Goal: Participate in discussion: Engage in conversation with other users on a specific topic

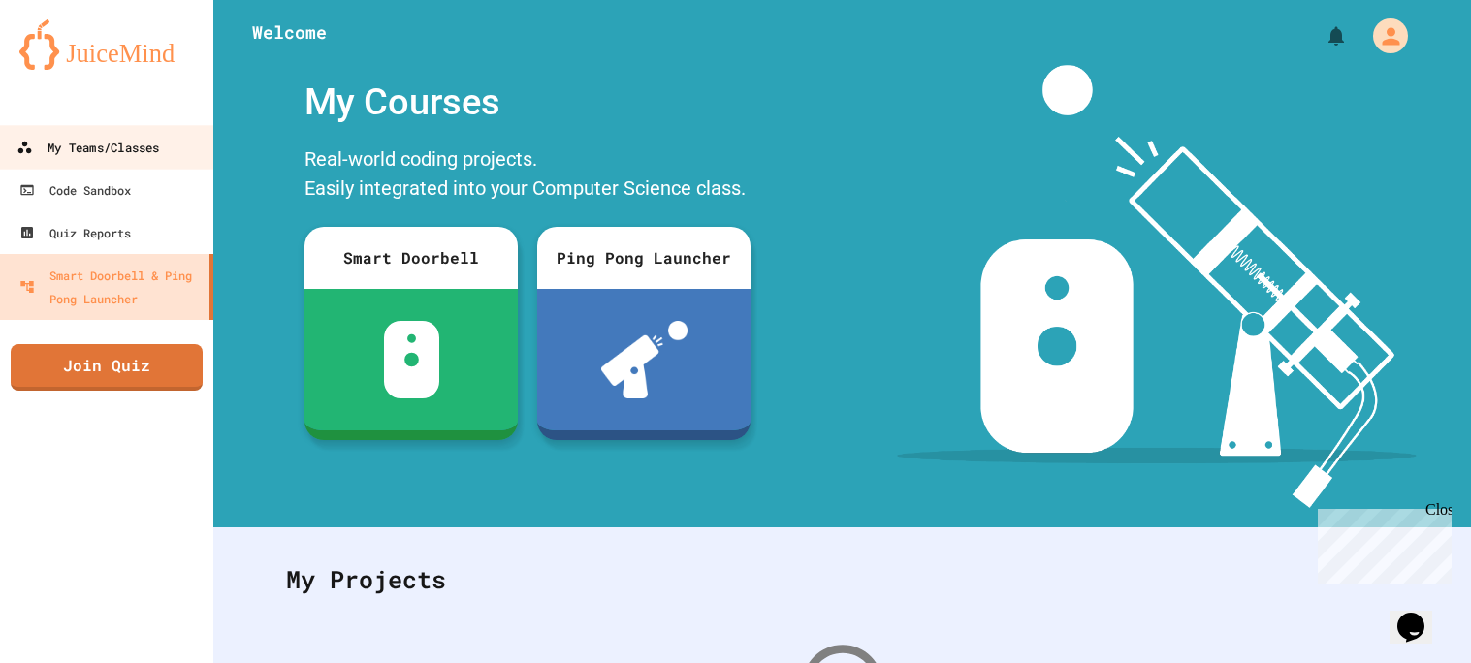
click at [113, 142] on div "My Teams/Classes" at bounding box center [87, 148] width 142 height 24
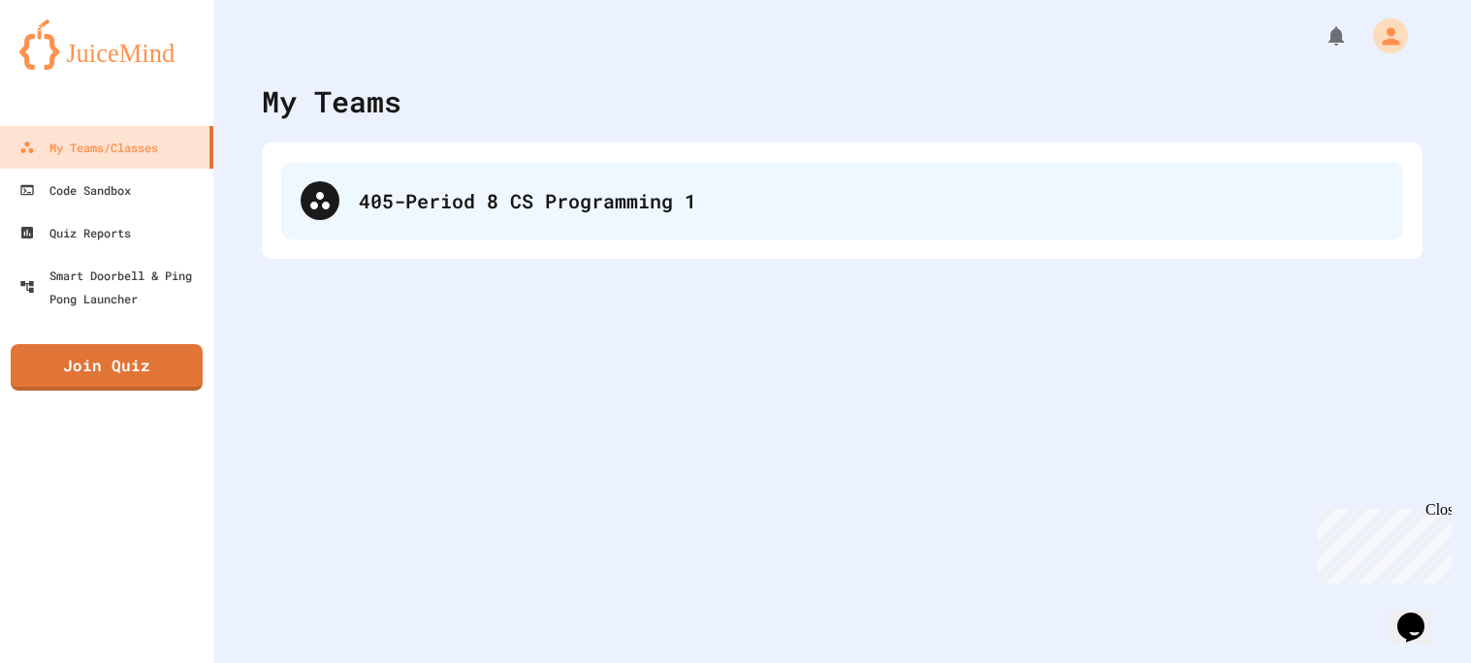
click at [454, 196] on div "405-Period 8 CS Programming 1" at bounding box center [871, 200] width 1025 height 29
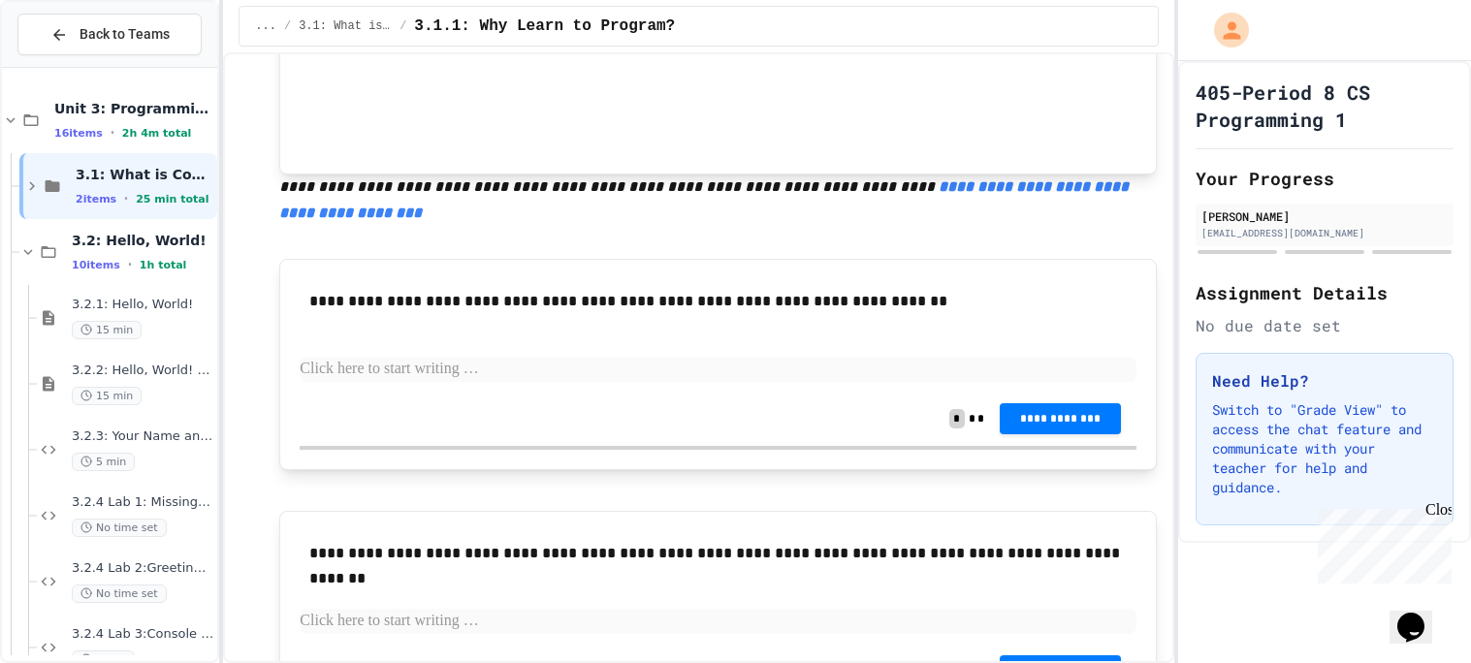
scroll to position [825, 0]
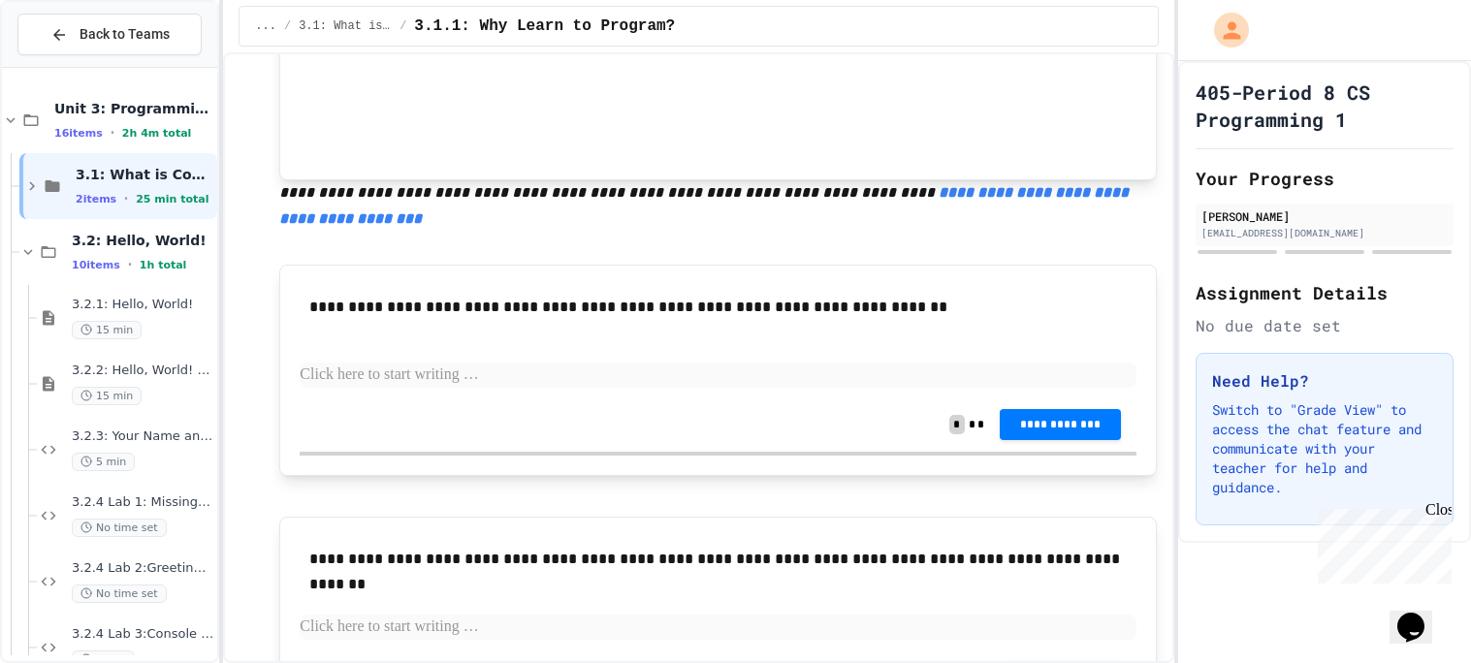
click at [392, 381] on p at bounding box center [718, 375] width 837 height 25
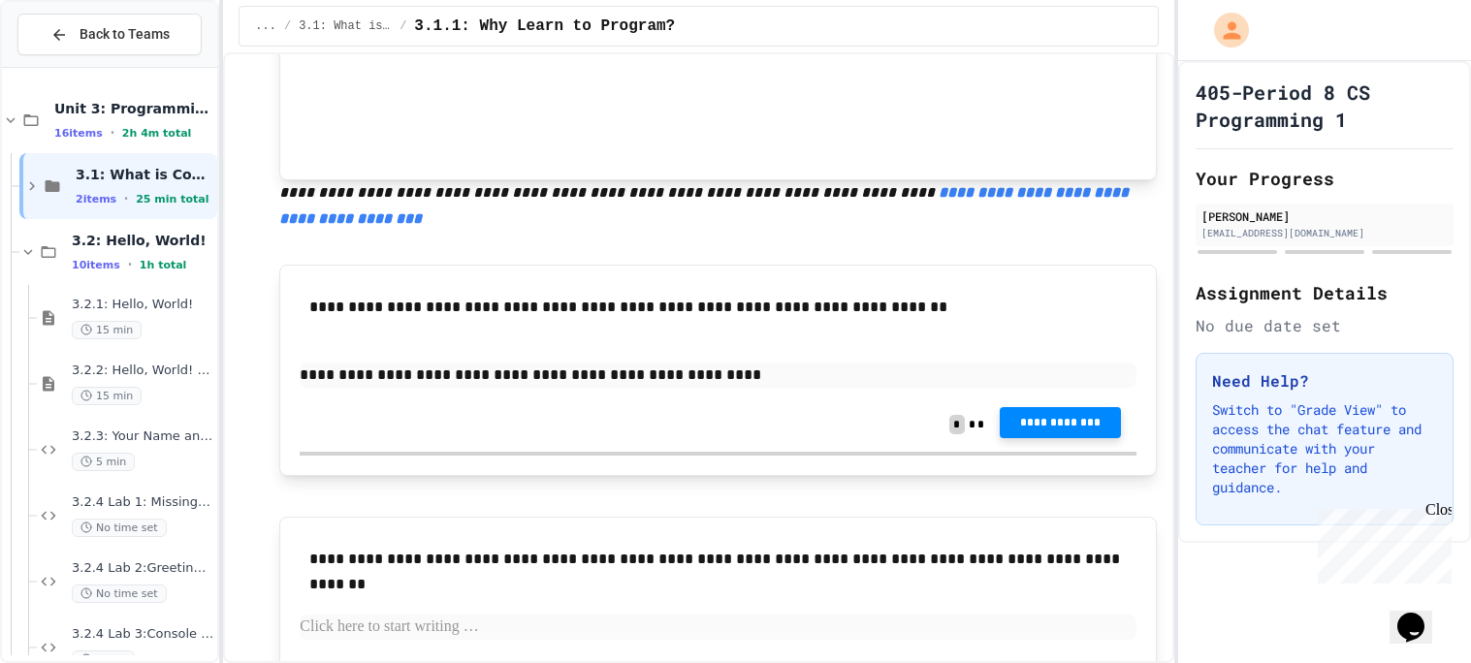
click at [1047, 429] on span "**********" at bounding box center [1060, 423] width 91 height 16
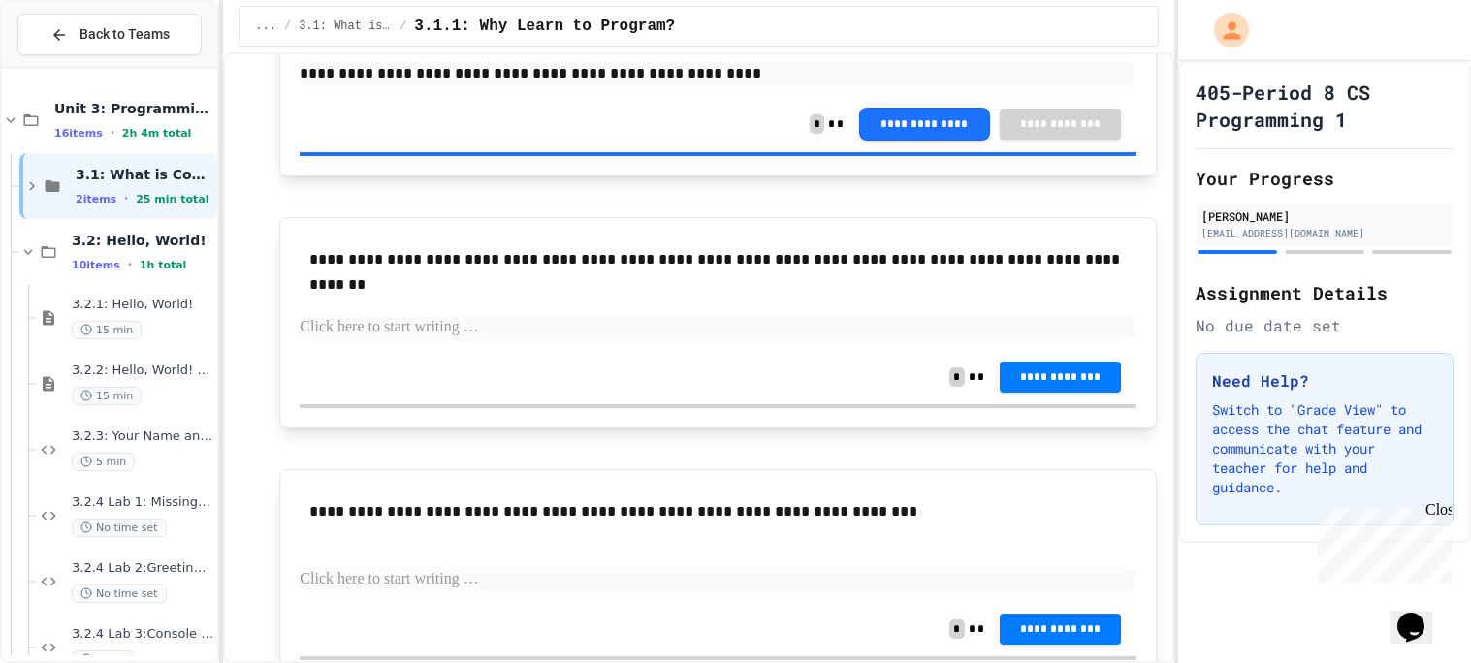
scroll to position [1151, 0]
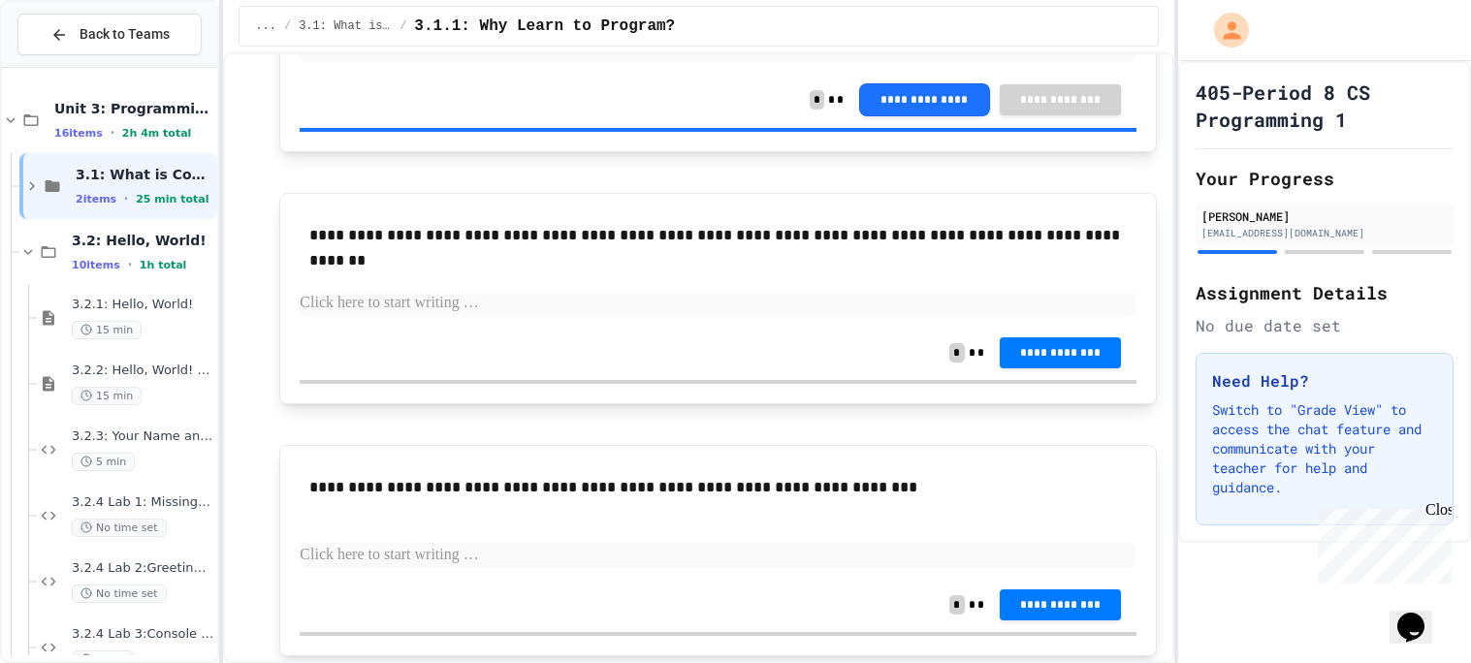
click at [576, 297] on p at bounding box center [718, 303] width 837 height 25
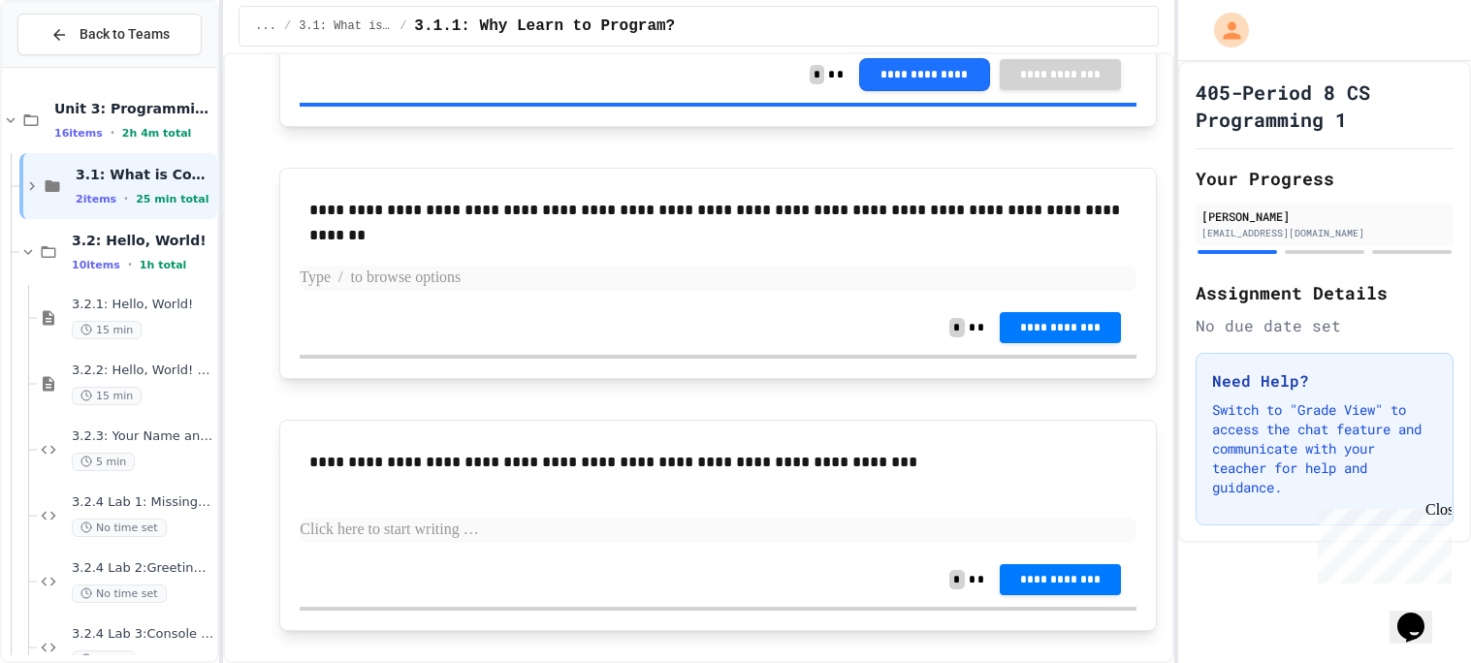
scroll to position [1172, 0]
